Goal: Check status: Check status

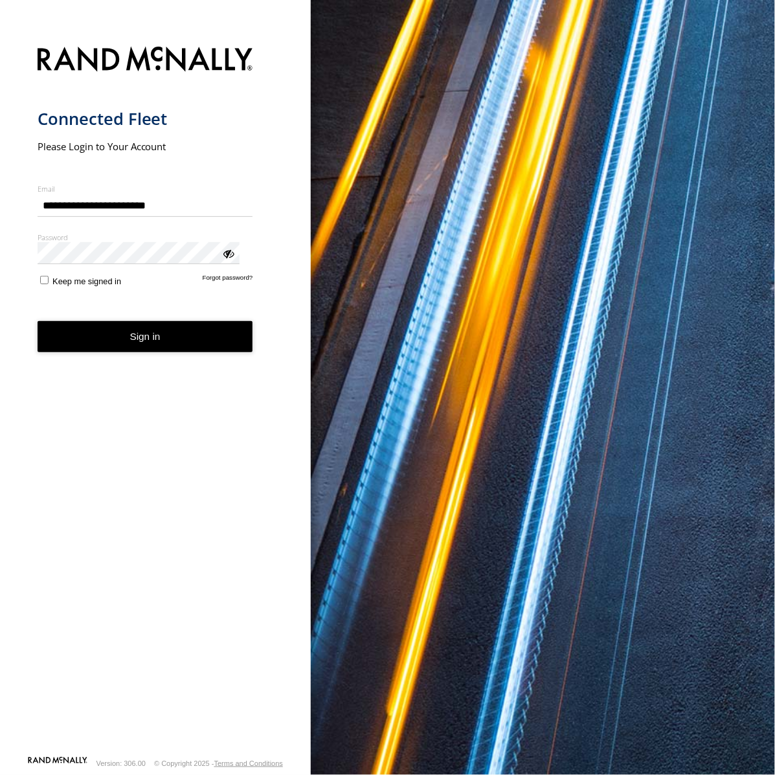
click at [173, 321] on button "Sign in" at bounding box center [146, 337] width 216 height 32
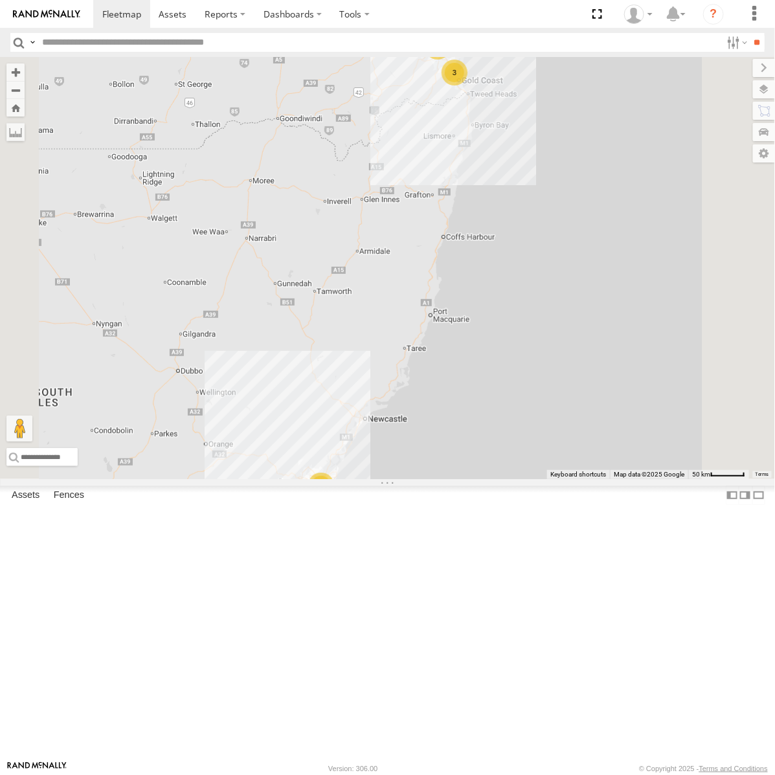
click at [0, 0] on div "[PERSON_NAME] - Dark Green" at bounding box center [0, 0] width 0 height 0
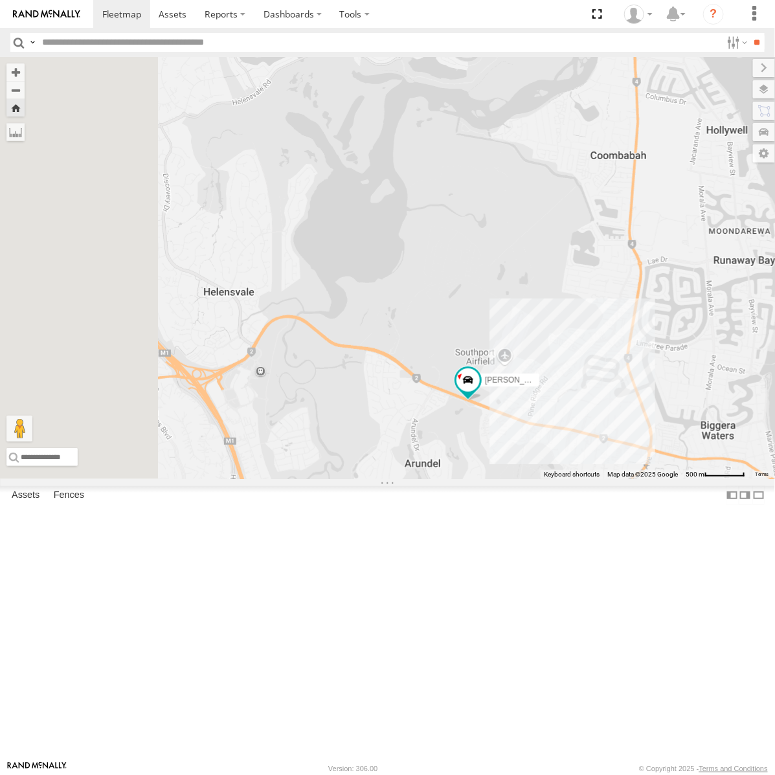
drag, startPoint x: 421, startPoint y: 581, endPoint x: 574, endPoint y: 606, distance: 155.4
click at [574, 479] on div "Roy - Dark Green" at bounding box center [387, 268] width 775 height 422
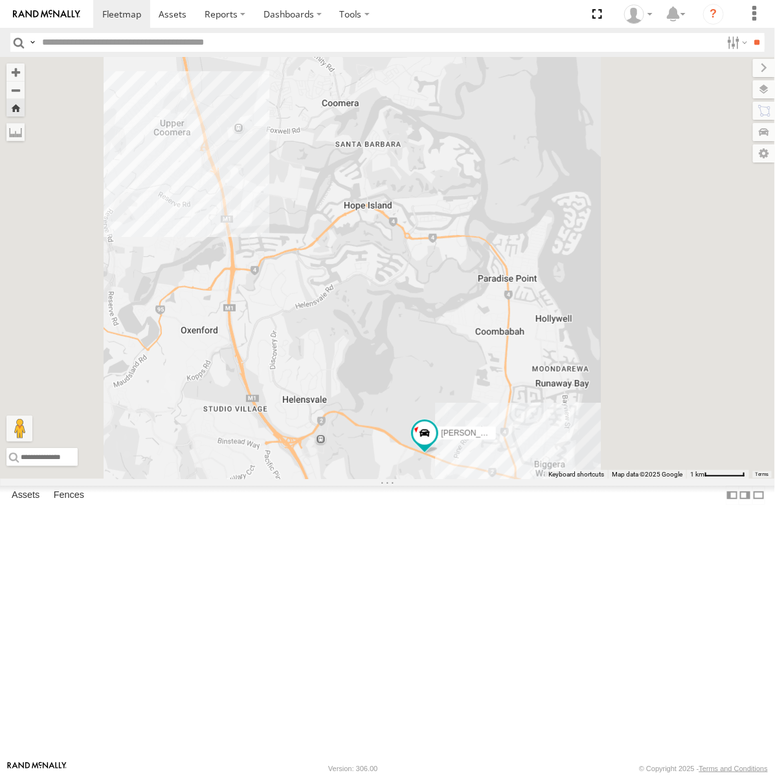
drag, startPoint x: 584, startPoint y: 399, endPoint x: 557, endPoint y: 408, distance: 28.7
click at [557, 408] on div "Roy - Dark Green" at bounding box center [387, 268] width 775 height 422
